Goal: Check status: Check status

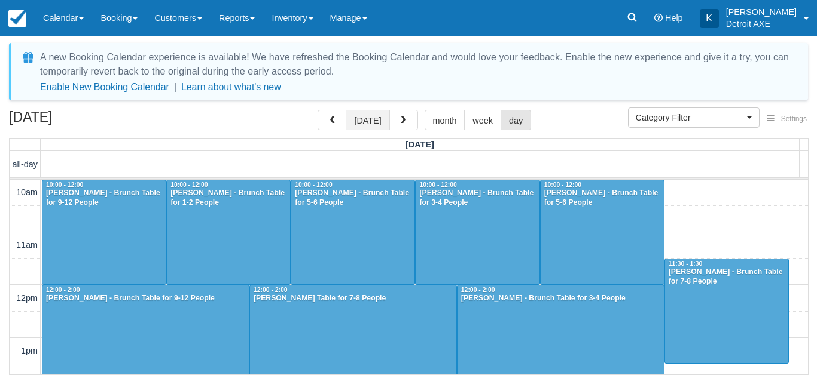
scroll to position [344, 0]
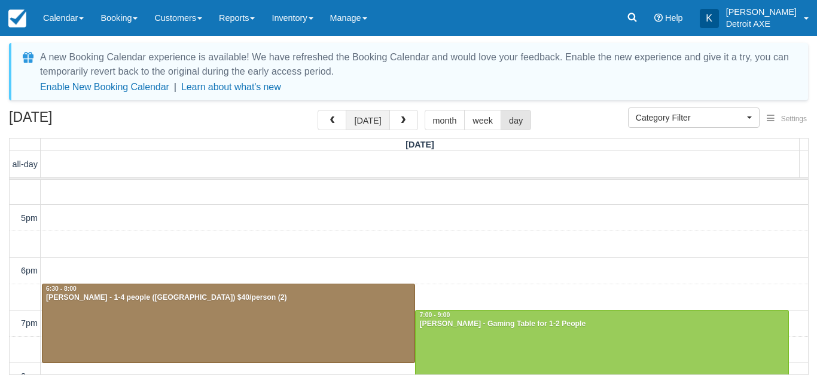
click at [367, 122] on button "[DATE]" at bounding box center [368, 120] width 44 height 20
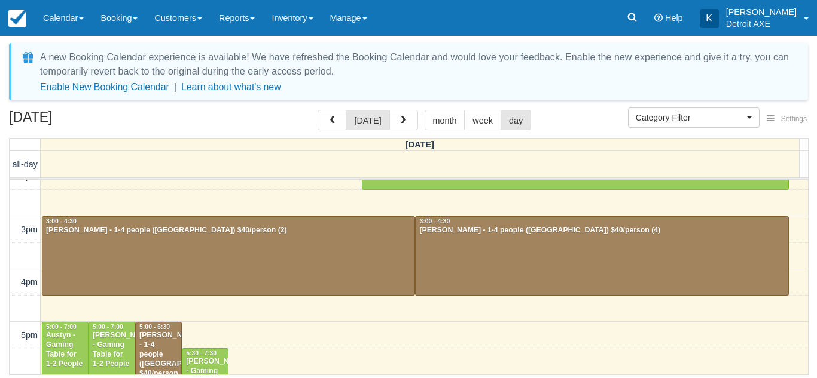
scroll to position [225, 0]
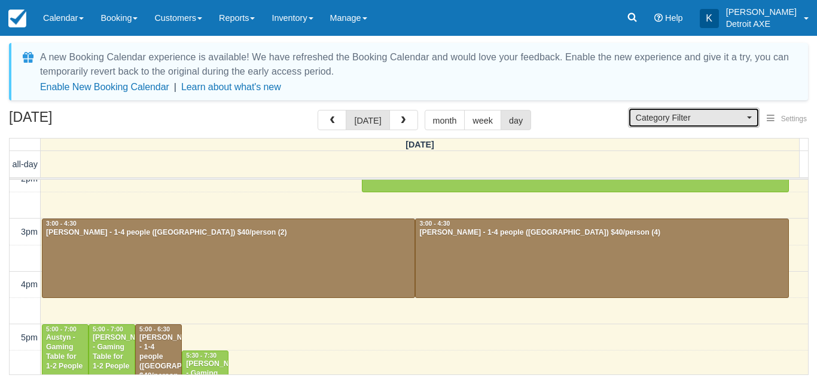
click at [719, 116] on span "Category Filter" at bounding box center [690, 118] width 108 height 12
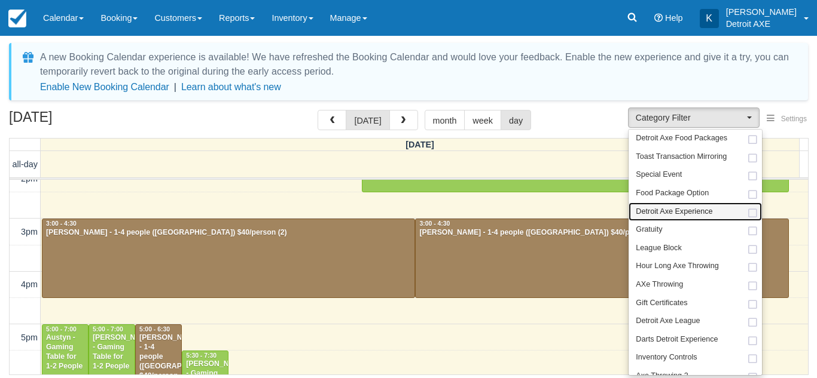
click at [677, 219] on link "Detroit Axe Experience" at bounding box center [694, 212] width 133 height 19
select select "14"
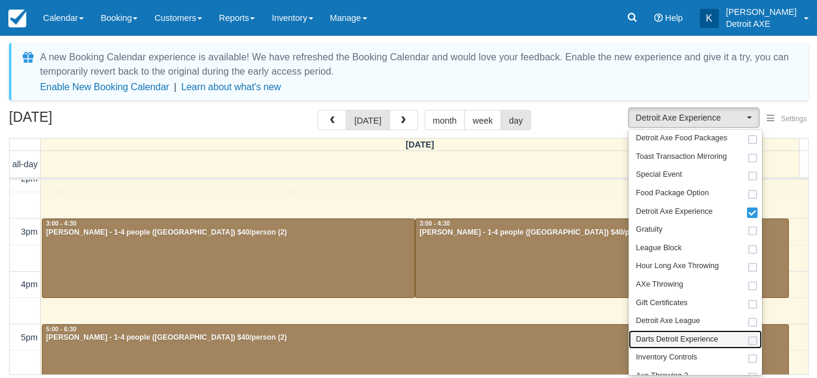
click at [643, 336] on span "Darts Detroit Experience" at bounding box center [677, 340] width 82 height 11
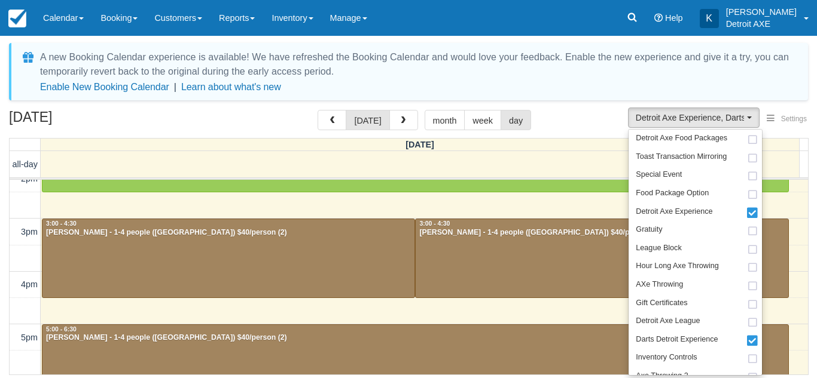
click at [589, 116] on div "September 27, 2025 today month week day" at bounding box center [408, 123] width 799 height 26
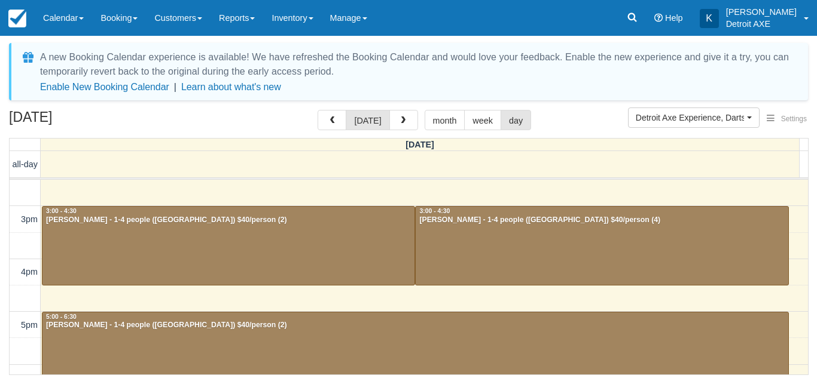
scroll to position [238, 0]
click at [345, 242] on div at bounding box center [228, 245] width 372 height 78
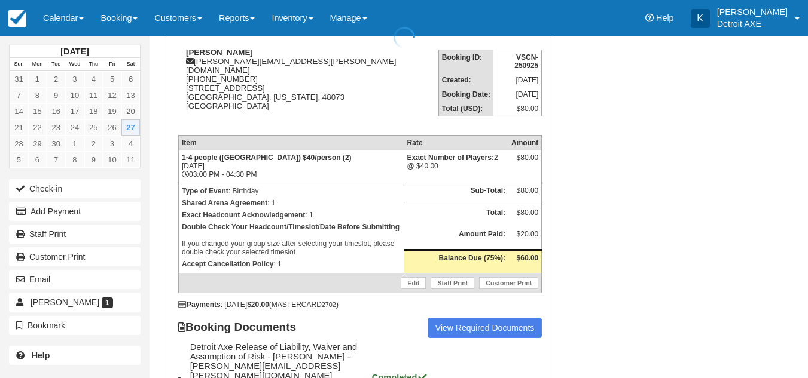
scroll to position [193, 0]
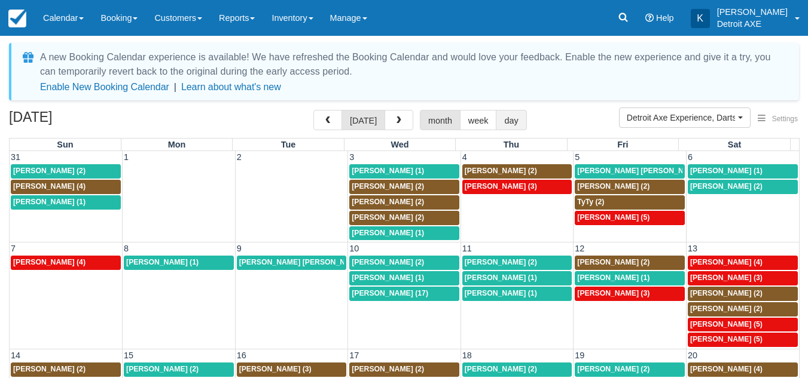
click at [503, 124] on button "day" at bounding box center [511, 120] width 30 height 20
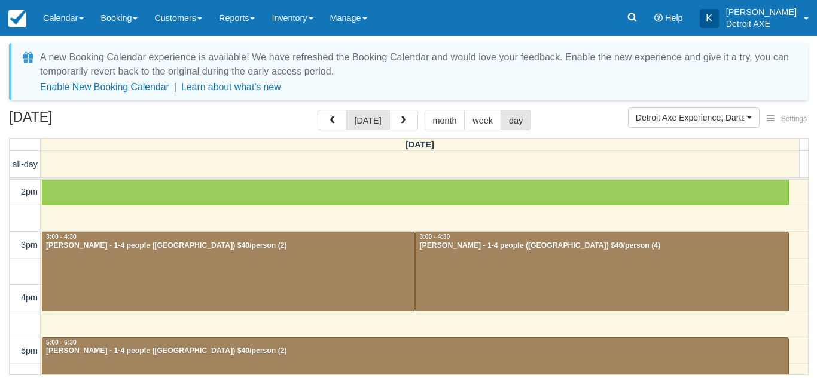
scroll to position [232, 0]
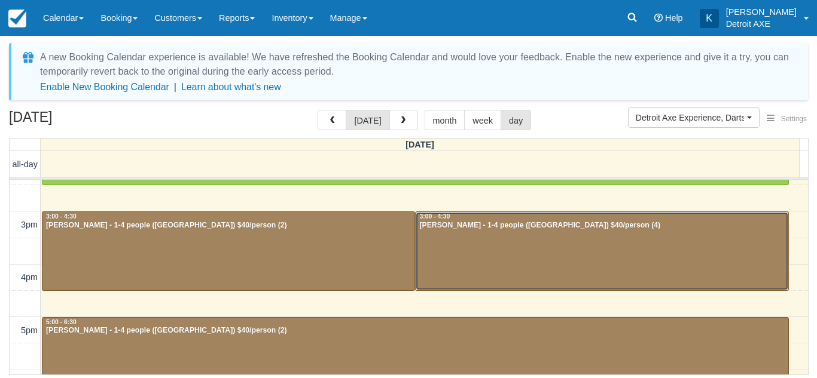
click at [480, 256] on div at bounding box center [602, 251] width 372 height 78
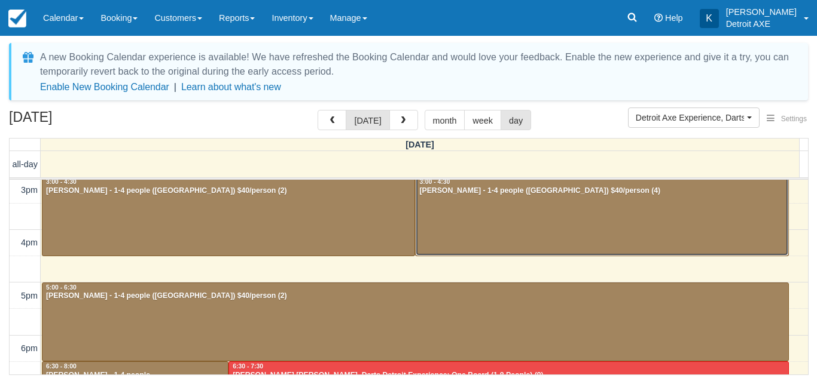
scroll to position [269, 0]
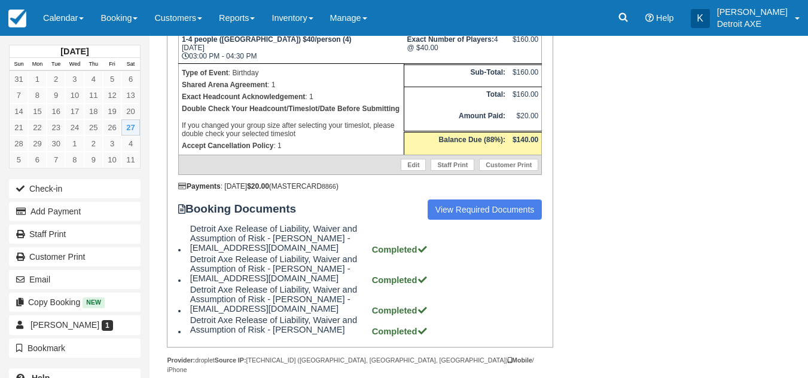
scroll to position [274, 0]
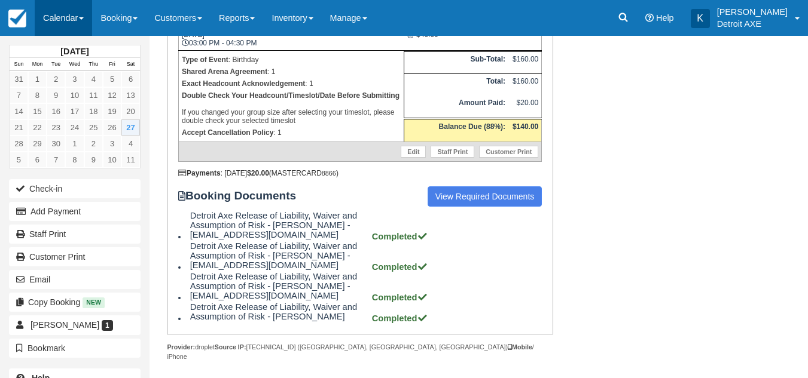
click at [71, 7] on link "Calendar" at bounding box center [63, 18] width 57 height 36
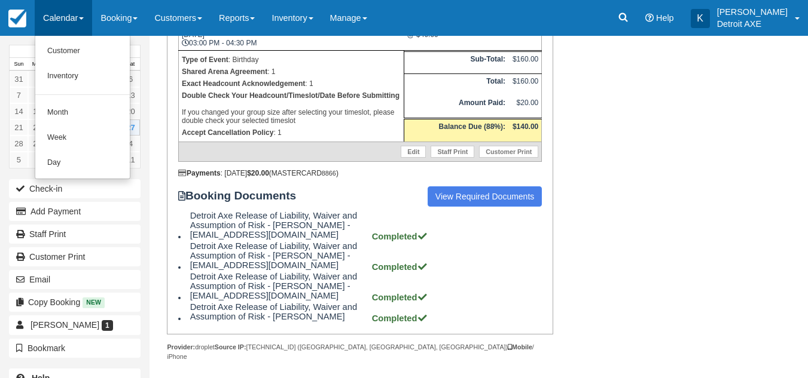
click at [71, 7] on link "Calendar" at bounding box center [63, 18] width 57 height 36
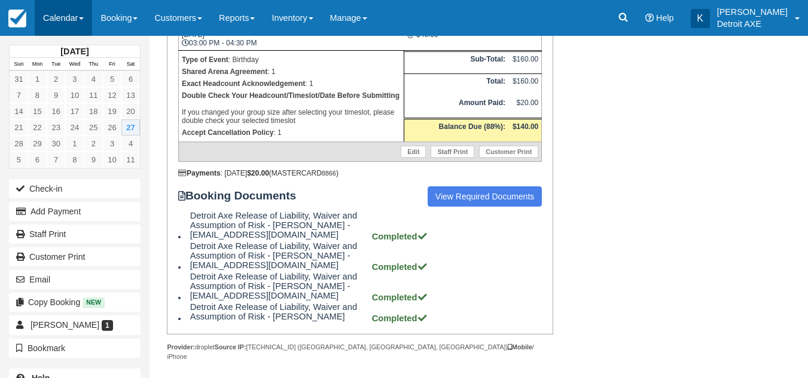
click at [71, 7] on link "Calendar" at bounding box center [63, 18] width 57 height 36
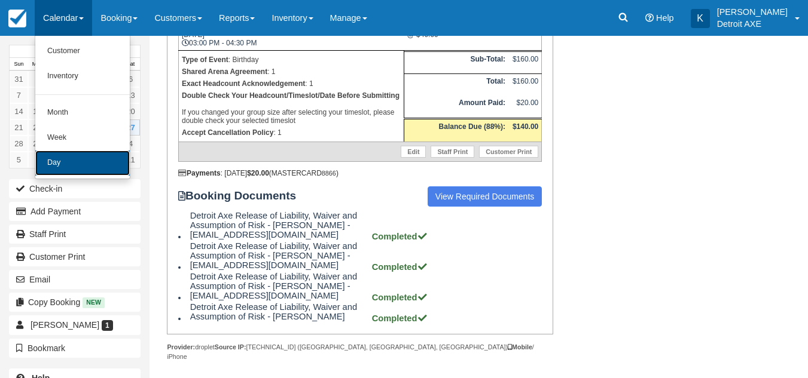
click at [56, 158] on link "Day" at bounding box center [82, 163] width 94 height 25
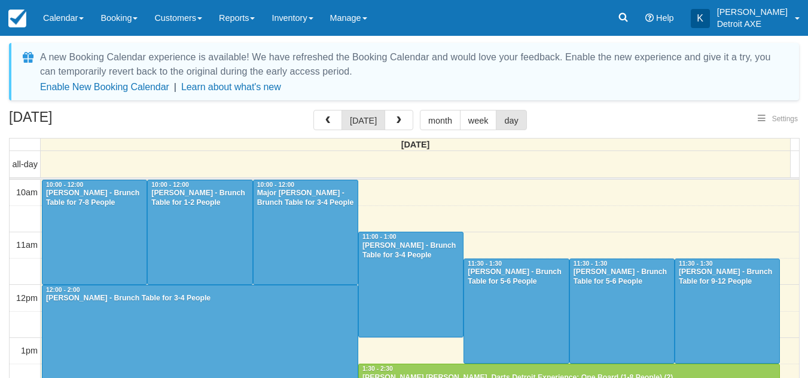
select select
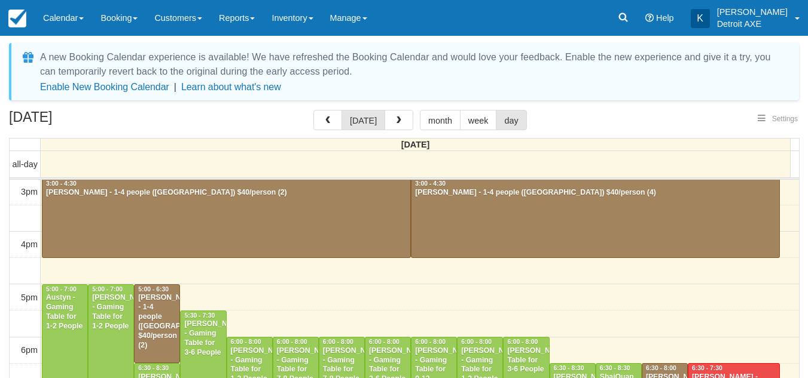
select select
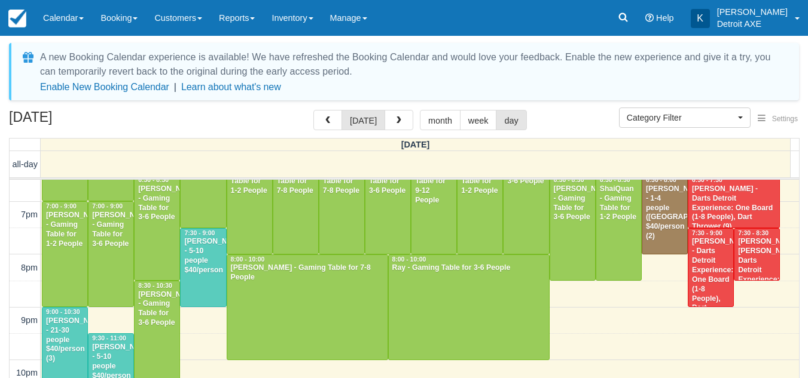
scroll to position [43, 0]
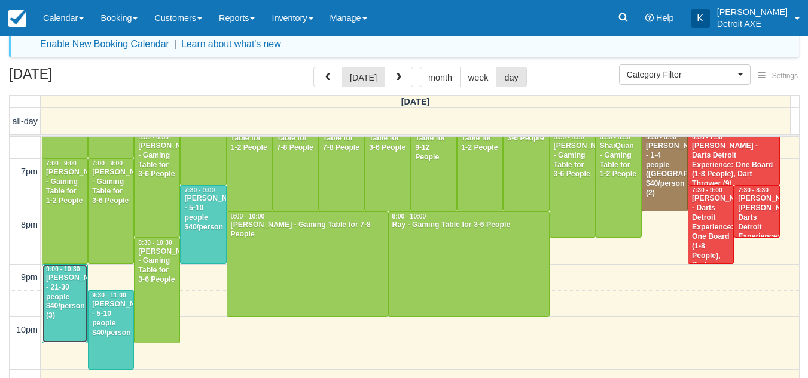
click at [51, 310] on div "[PERSON_NAME] - 21-30 people $40/person (3)" at bounding box center [64, 297] width 39 height 47
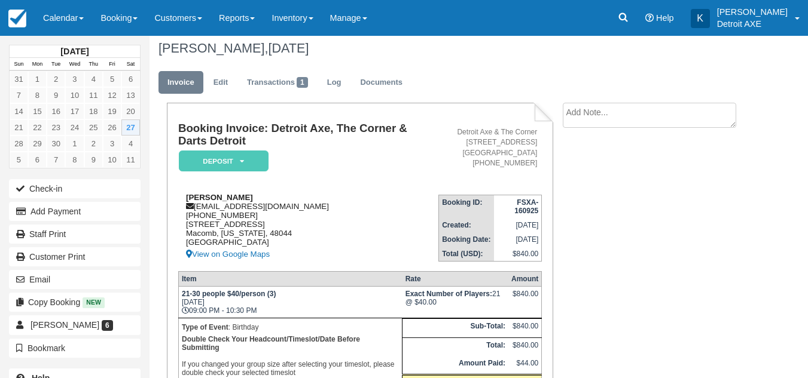
scroll to position [6, 0]
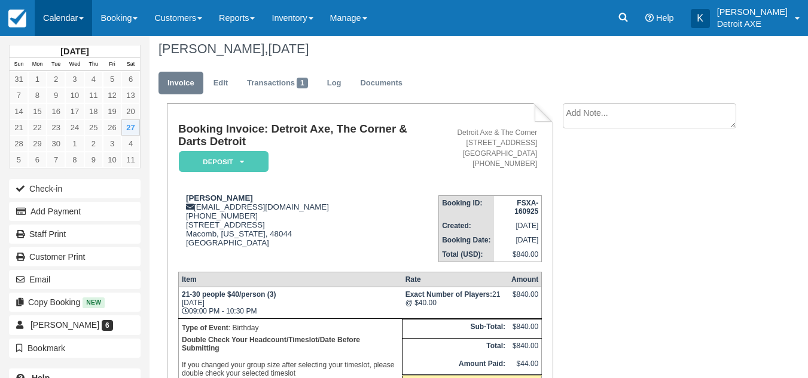
click at [84, 21] on link "Calendar" at bounding box center [63, 18] width 57 height 36
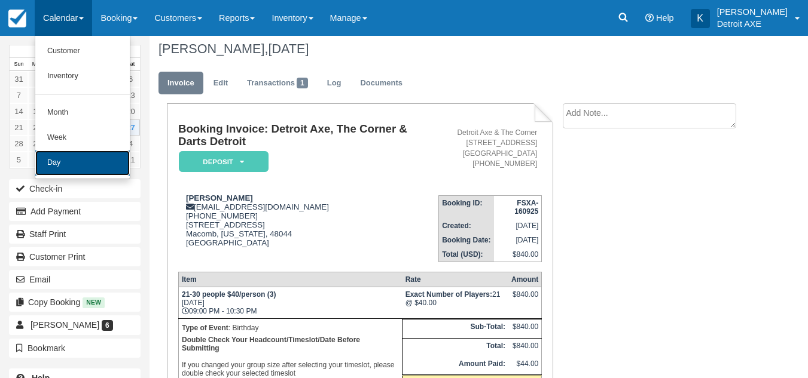
click at [53, 158] on link "Day" at bounding box center [82, 163] width 94 height 25
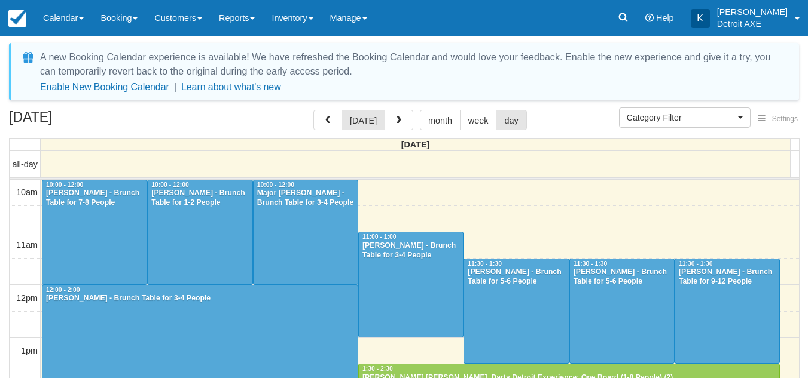
select select
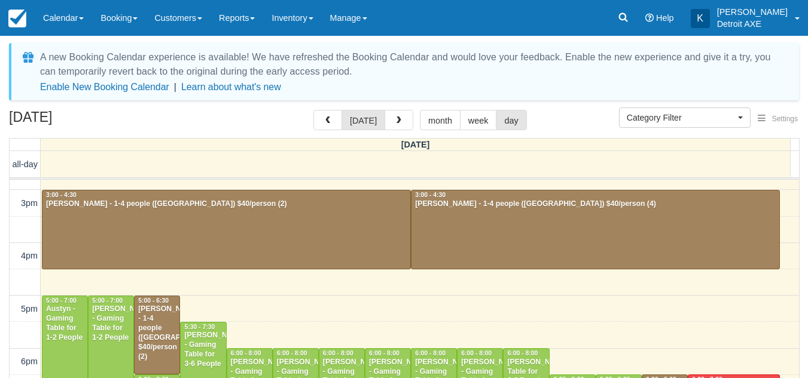
scroll to position [246, 0]
